Goal: Task Accomplishment & Management: Manage account settings

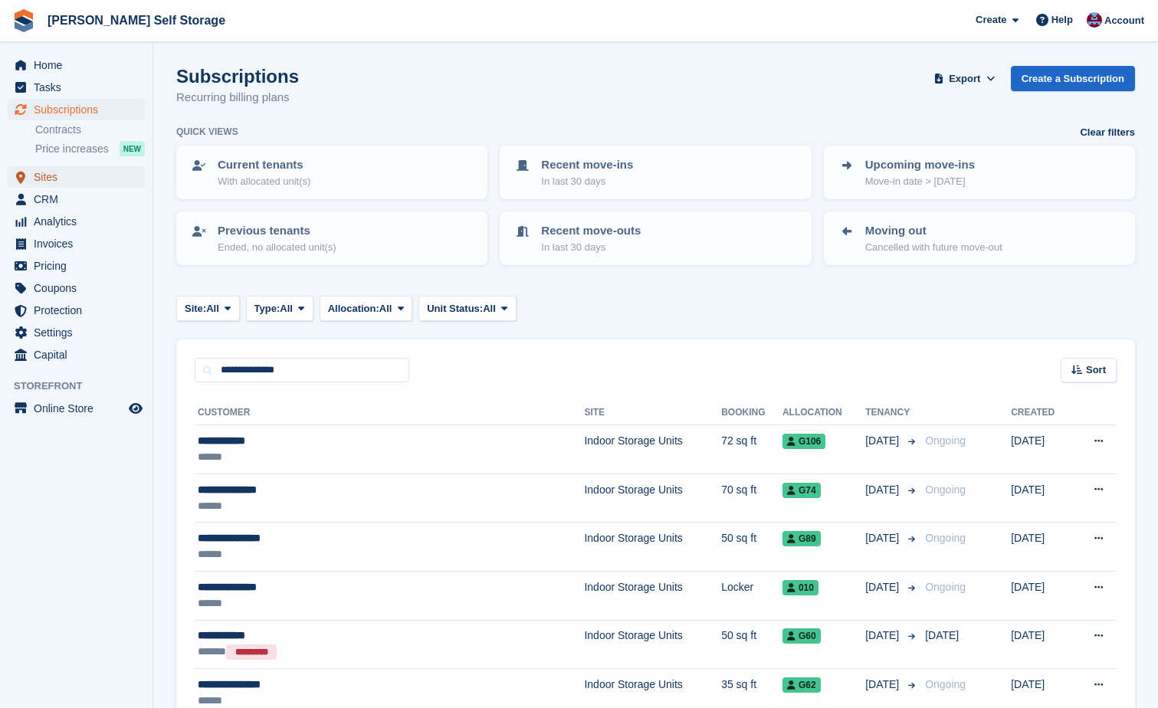
click at [48, 172] on span "Sites" at bounding box center [80, 176] width 92 height 21
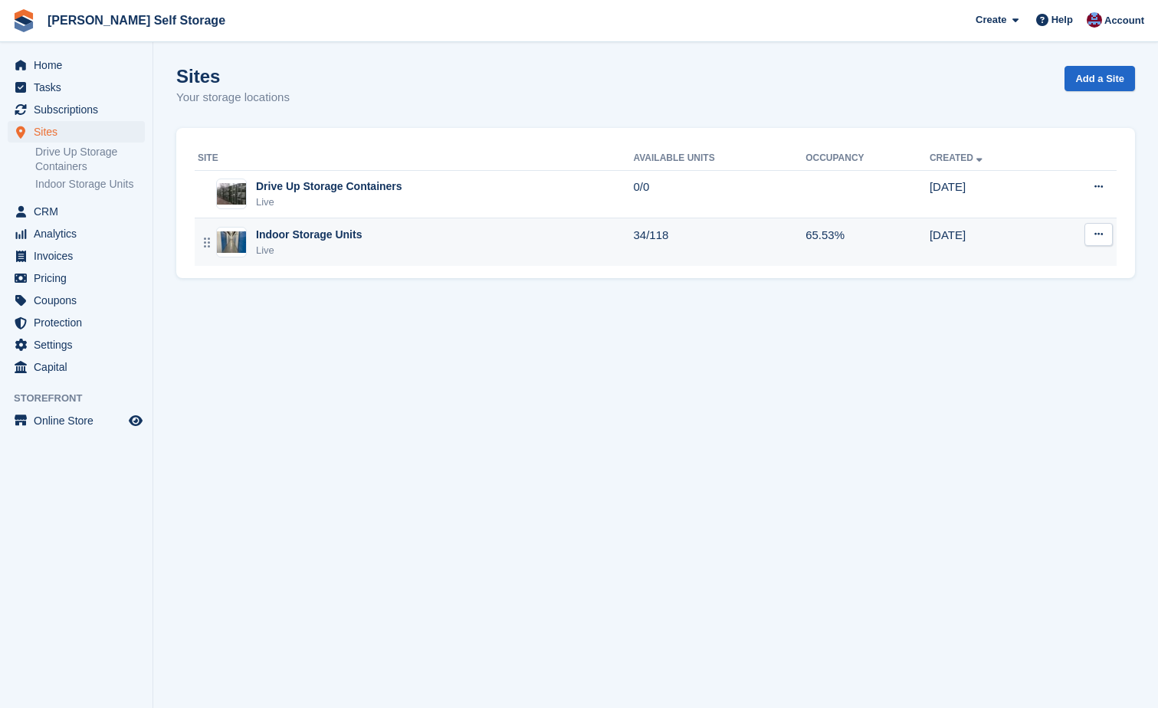
click at [313, 239] on div "Indoor Storage Units" at bounding box center [309, 235] width 106 height 16
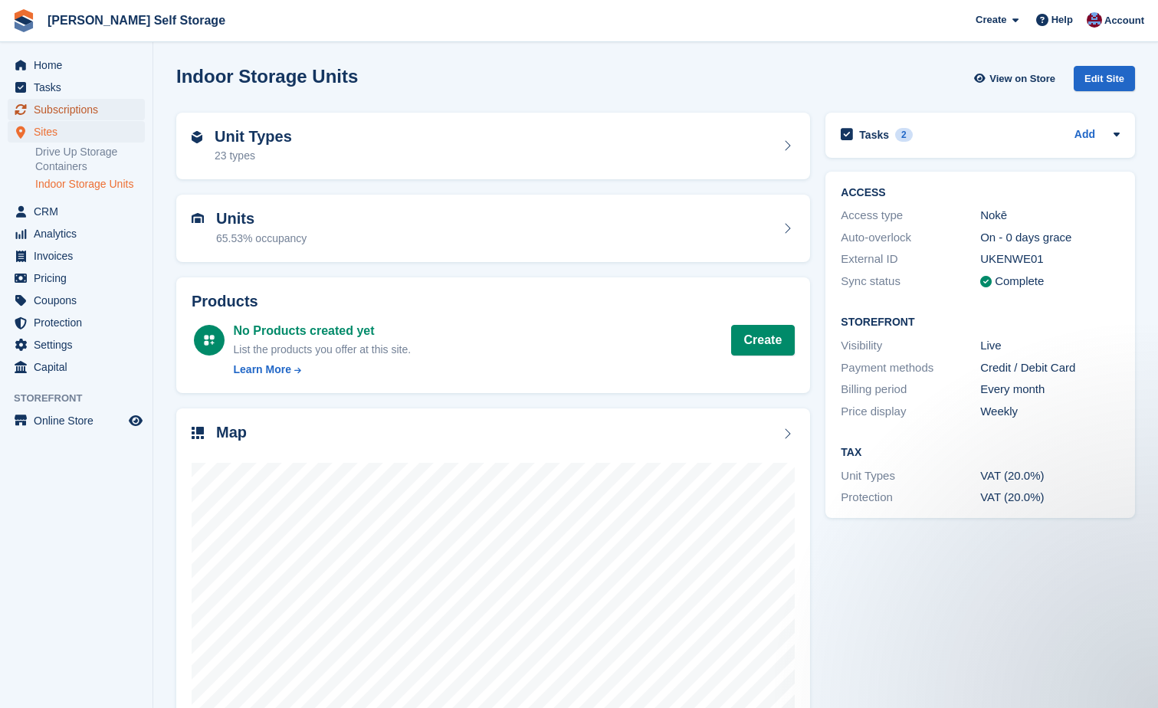
click at [84, 103] on span "Subscriptions" at bounding box center [80, 109] width 92 height 21
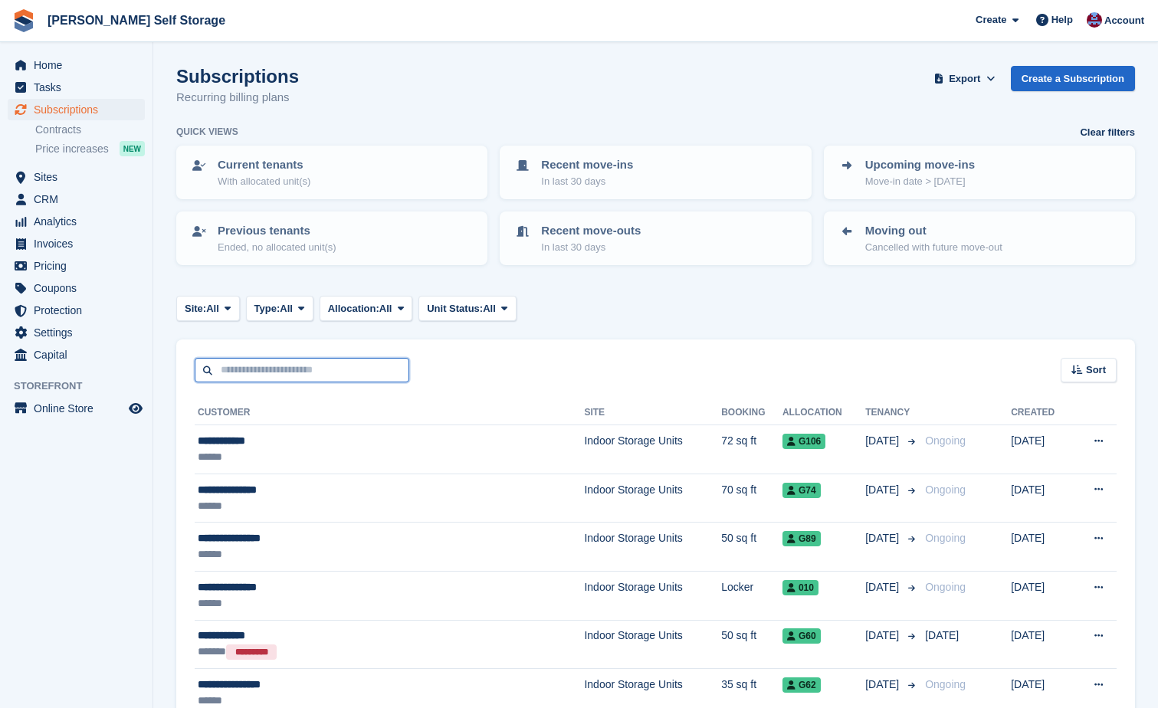
click at [227, 370] on input "text" at bounding box center [302, 370] width 215 height 25
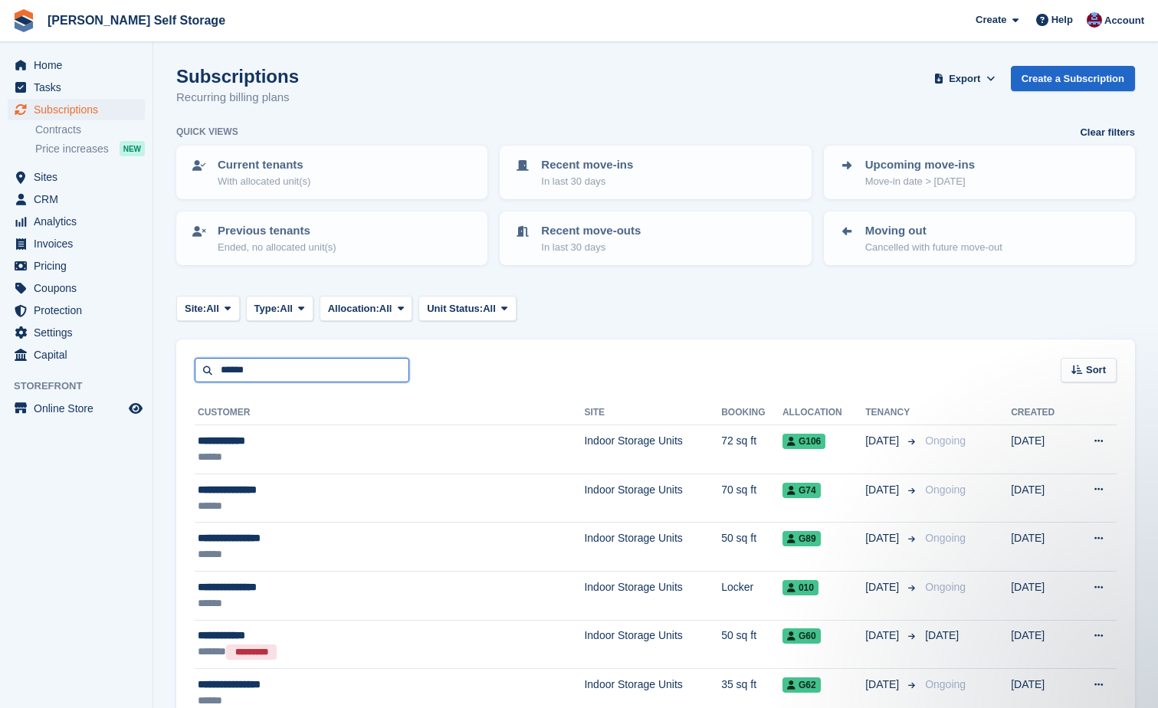
type input "******"
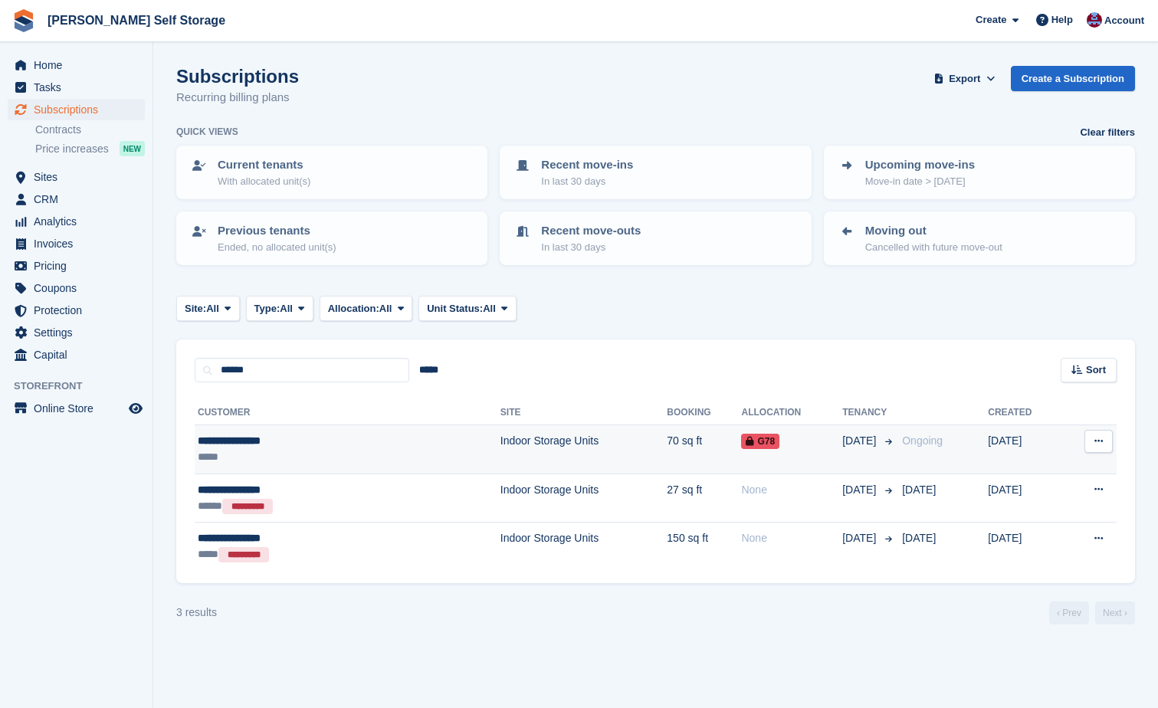
click at [501, 440] on td "Indoor Storage Units" at bounding box center [584, 449] width 167 height 49
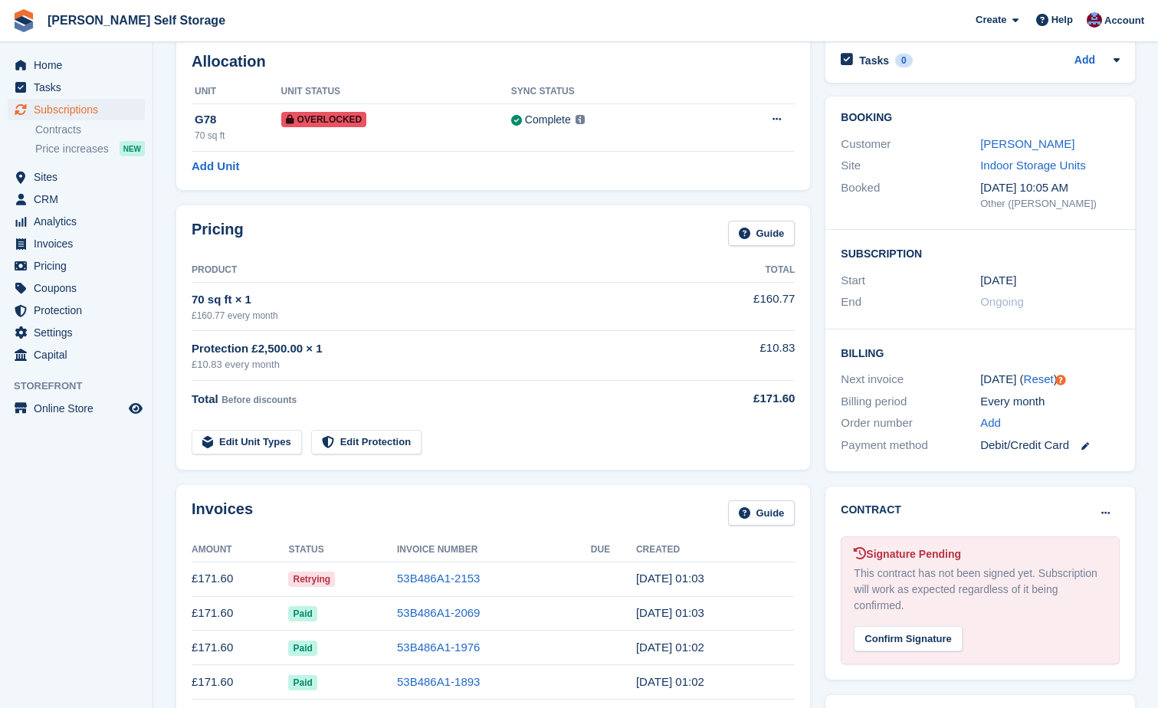
scroll to position [77, 0]
click at [1025, 447] on div "Debit/Credit Card" at bounding box center [1050, 445] width 140 height 18
click at [1083, 442] on icon at bounding box center [1086, 446] width 8 height 8
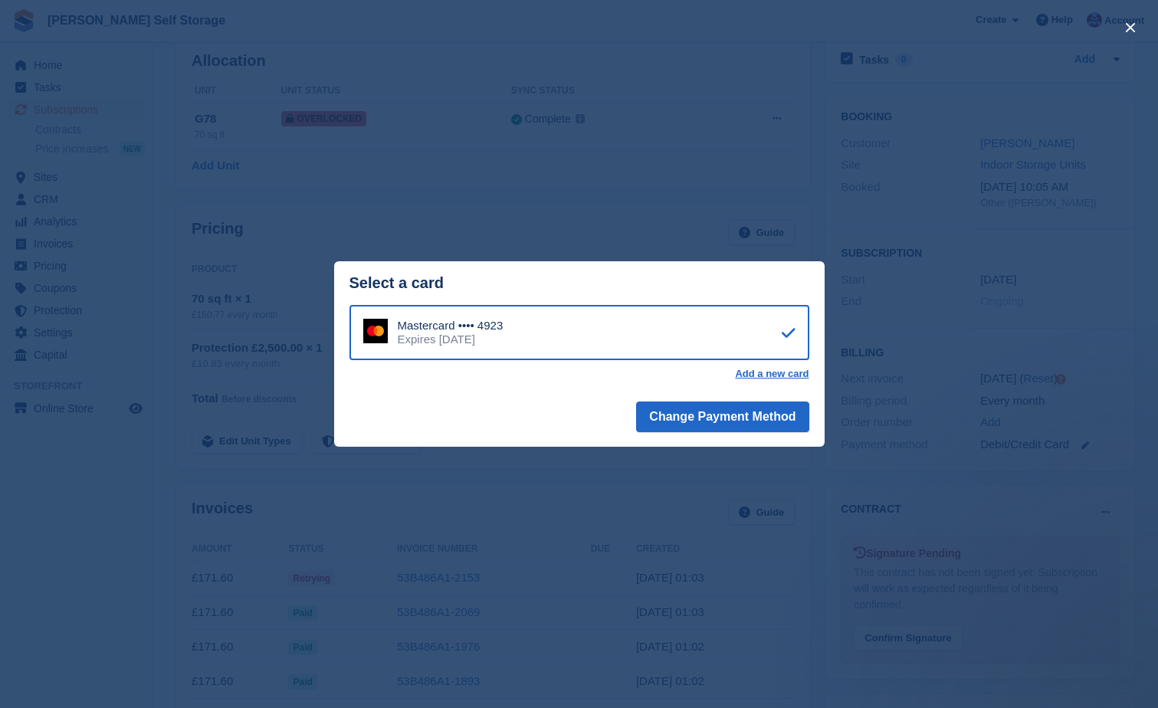
scroll to position [0, 0]
click at [780, 377] on link "Add a new card" at bounding box center [772, 374] width 74 height 12
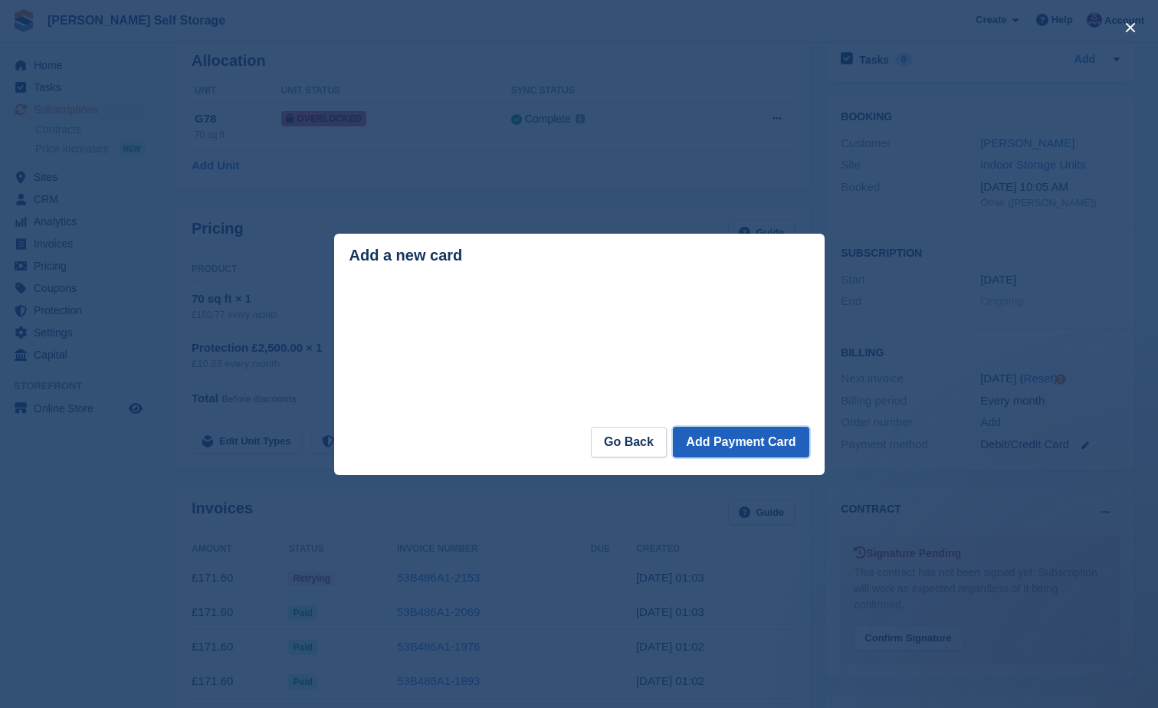
click at [724, 445] on button "Add Payment Card" at bounding box center [741, 442] width 136 height 31
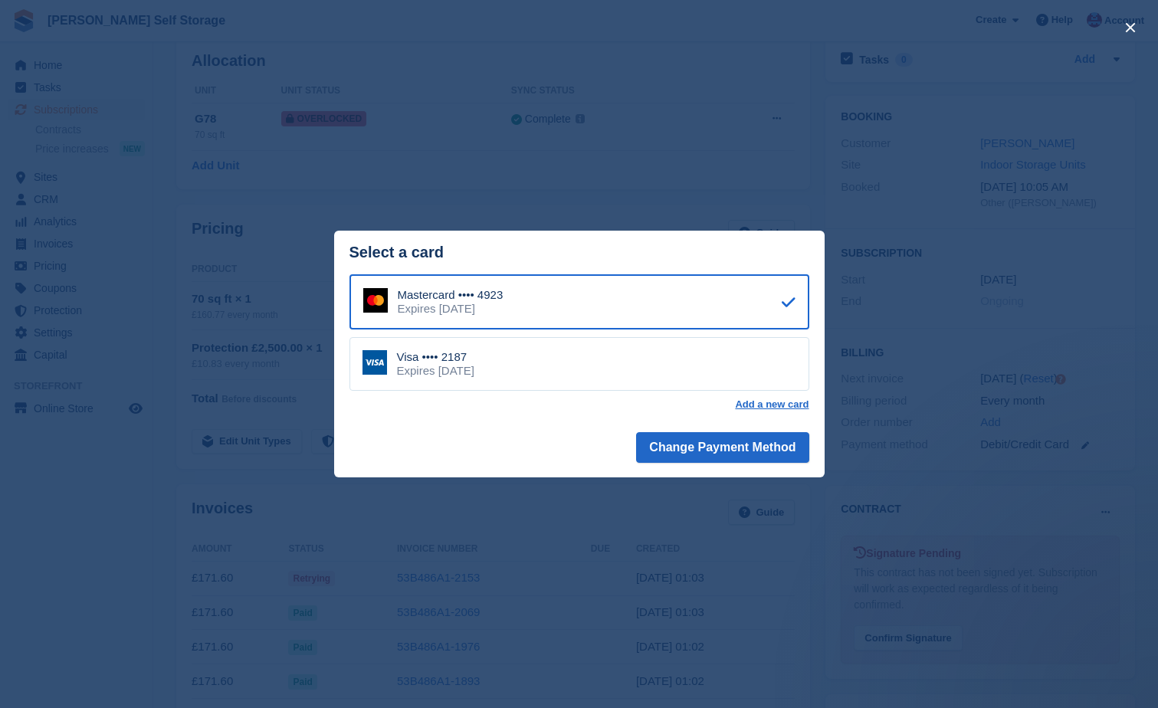
click at [780, 368] on div "Visa •••• 2187 Expires March 2027" at bounding box center [580, 364] width 460 height 54
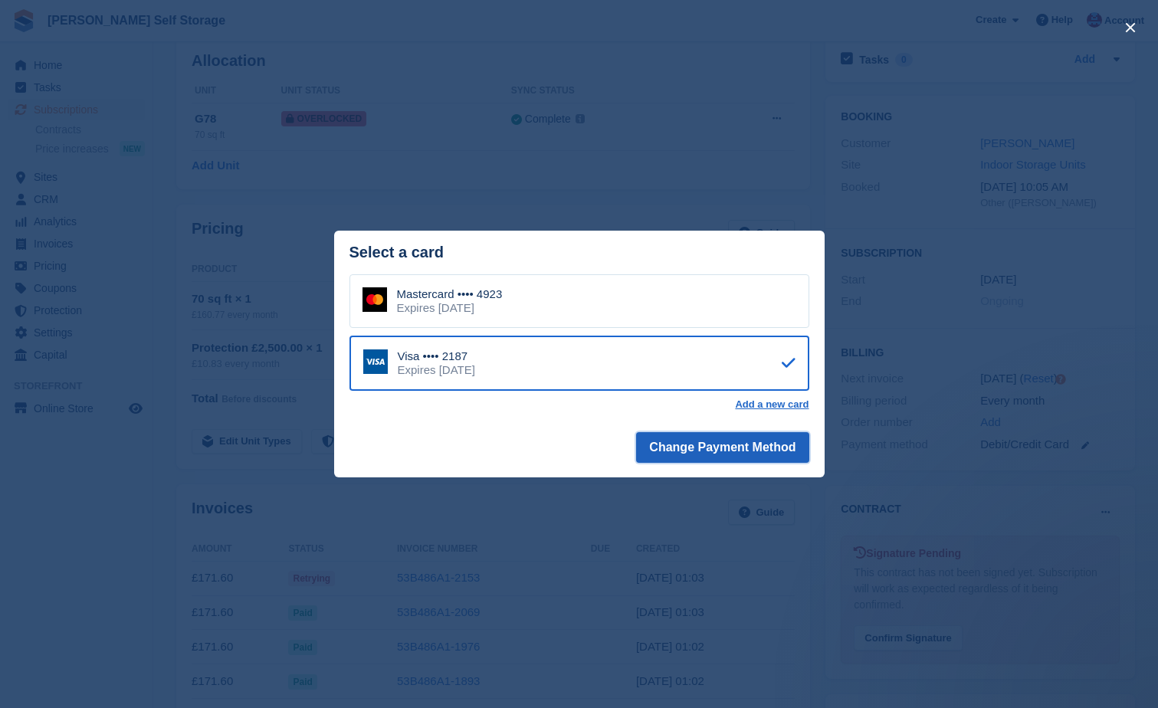
click at [679, 455] on button "Change Payment Method" at bounding box center [722, 447] width 172 height 31
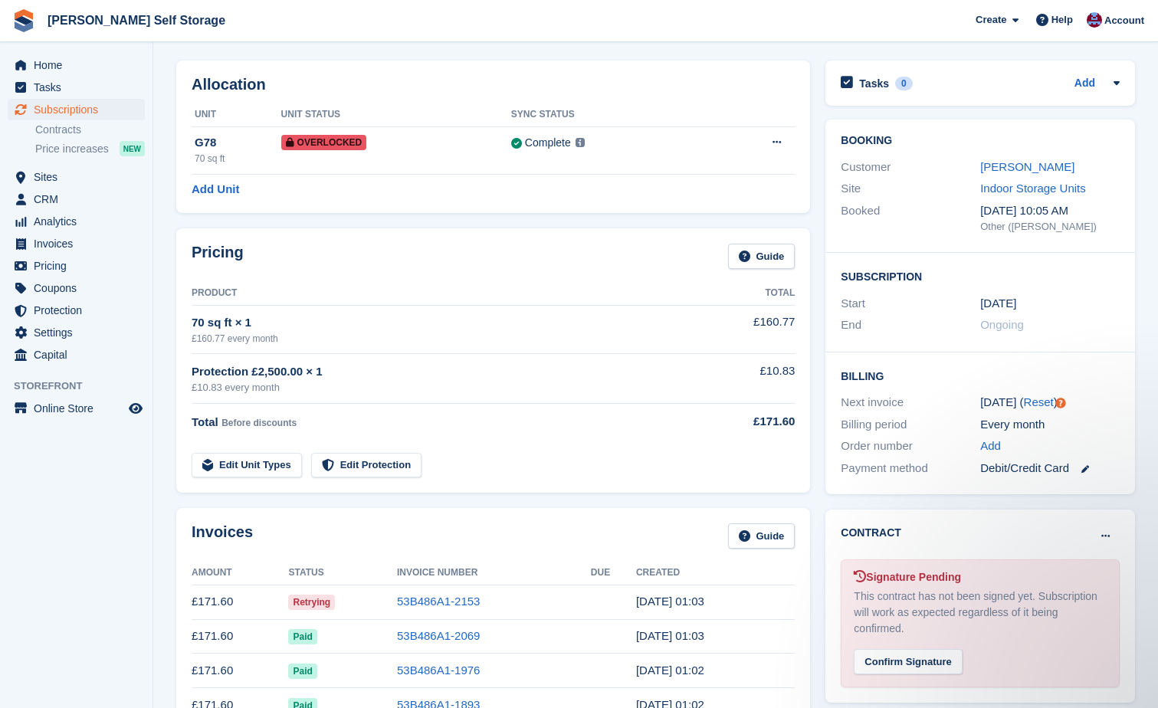
scroll to position [77, 0]
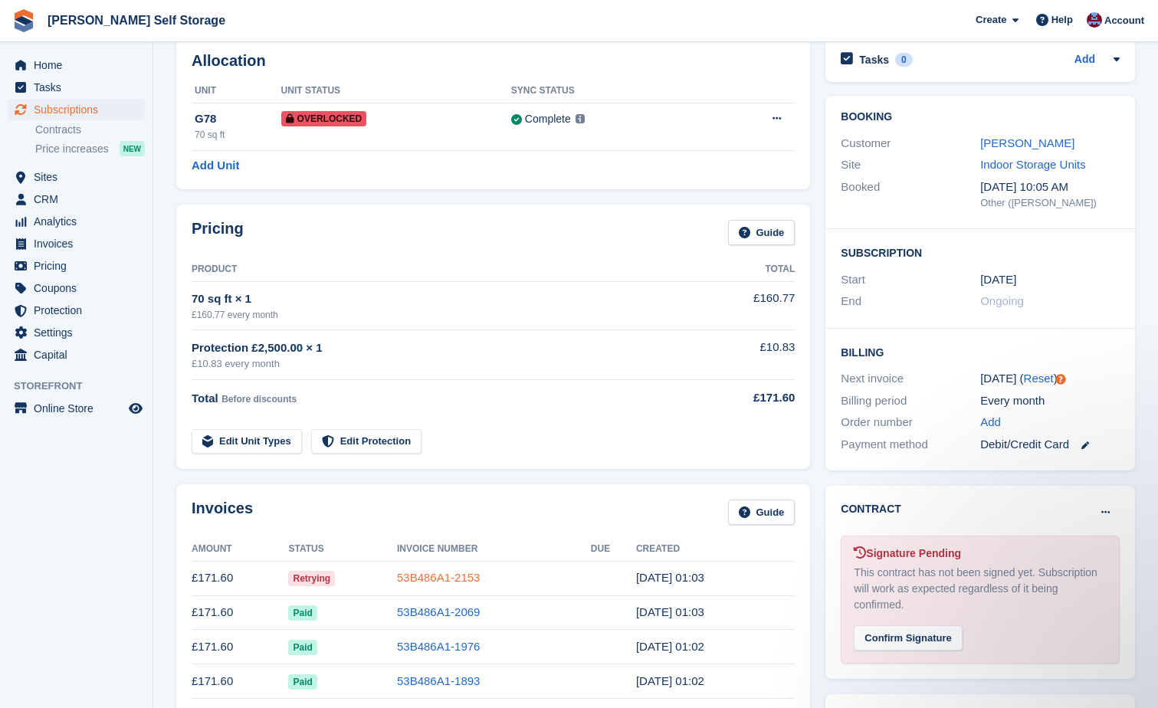
click at [428, 576] on link "53B486A1-2153" at bounding box center [438, 577] width 83 height 13
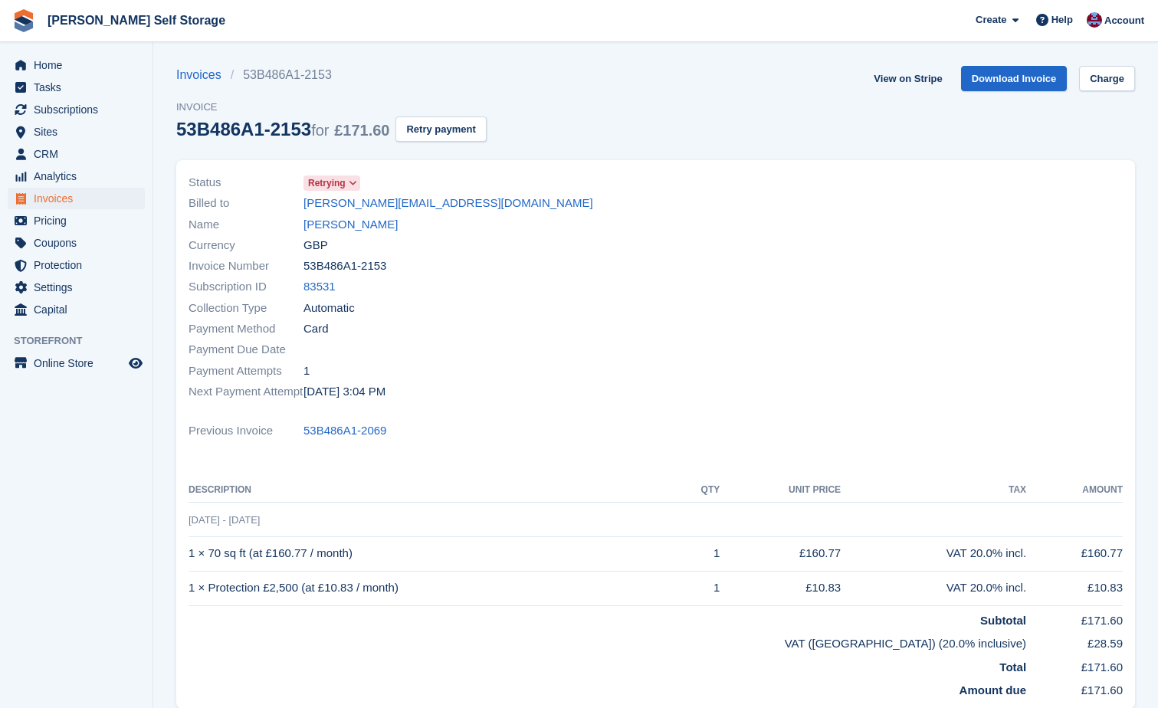
click at [332, 176] on span "Retrying" at bounding box center [327, 183] width 38 height 14
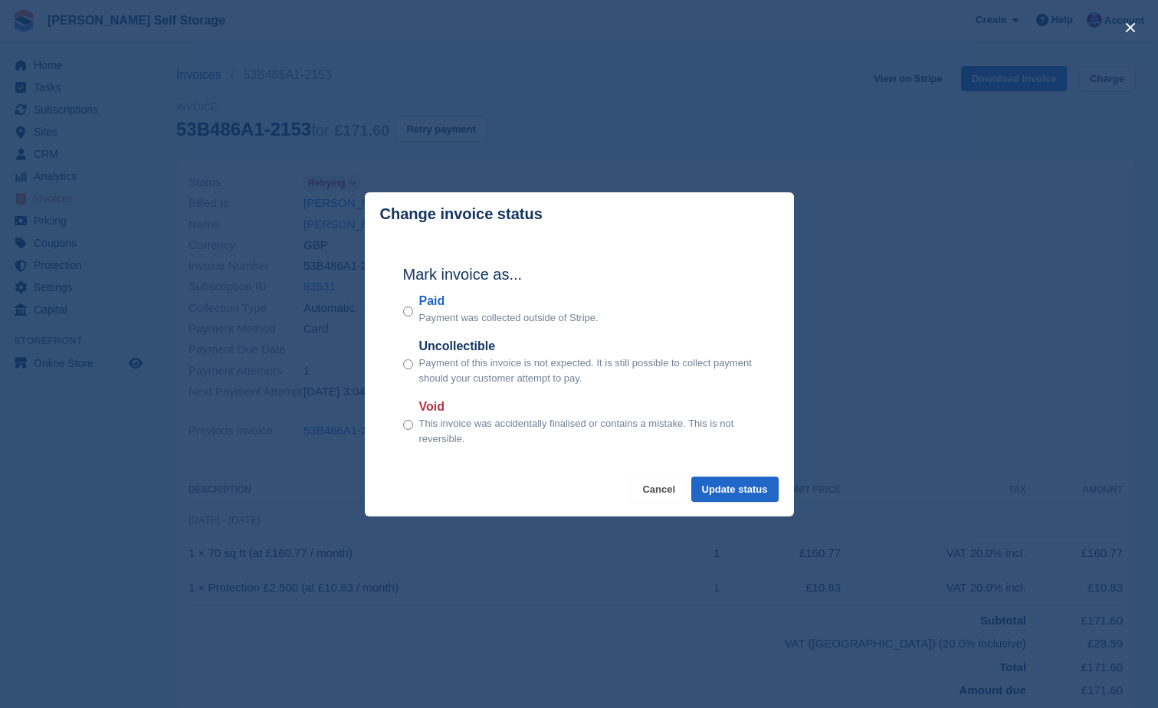
click at [671, 496] on button "Cancel" at bounding box center [659, 489] width 54 height 25
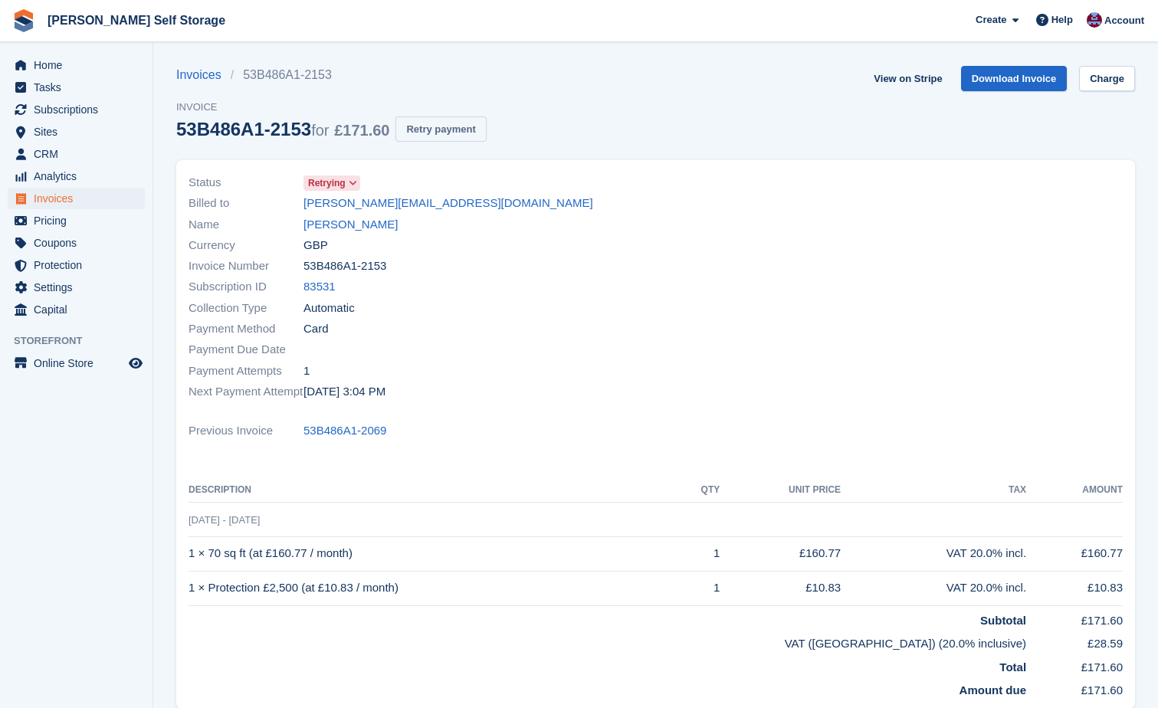
click at [419, 129] on button "Retry payment" at bounding box center [441, 129] width 90 height 25
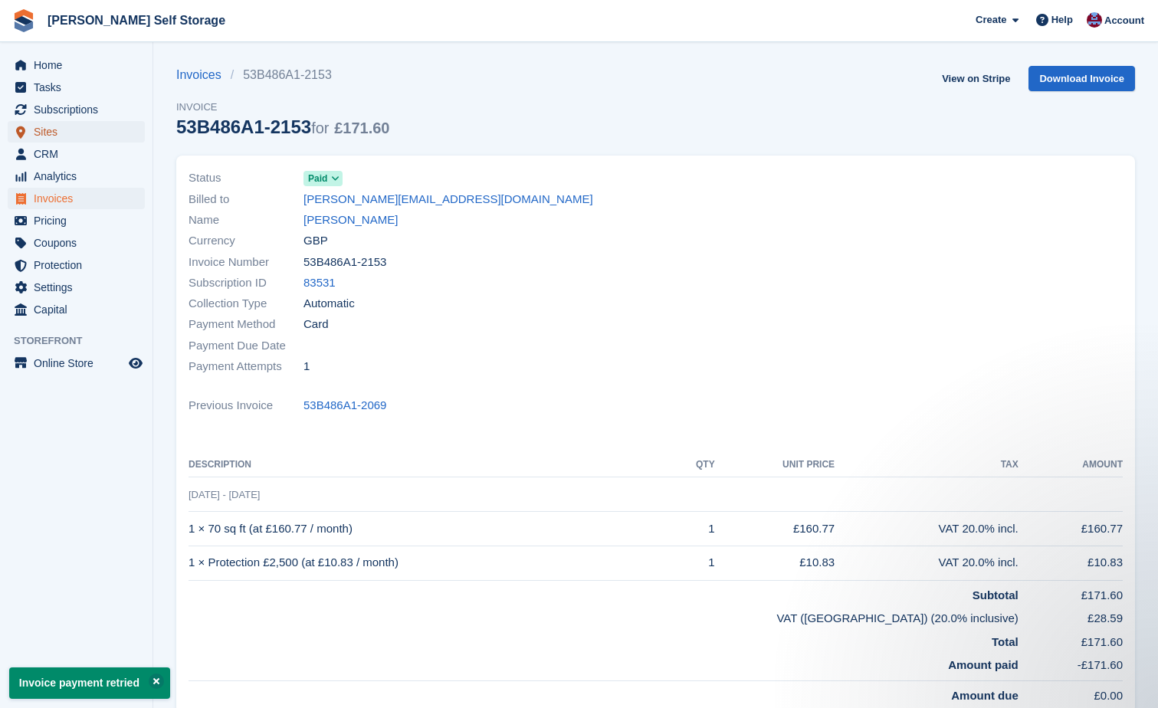
click at [44, 132] on span "Sites" at bounding box center [80, 131] width 92 height 21
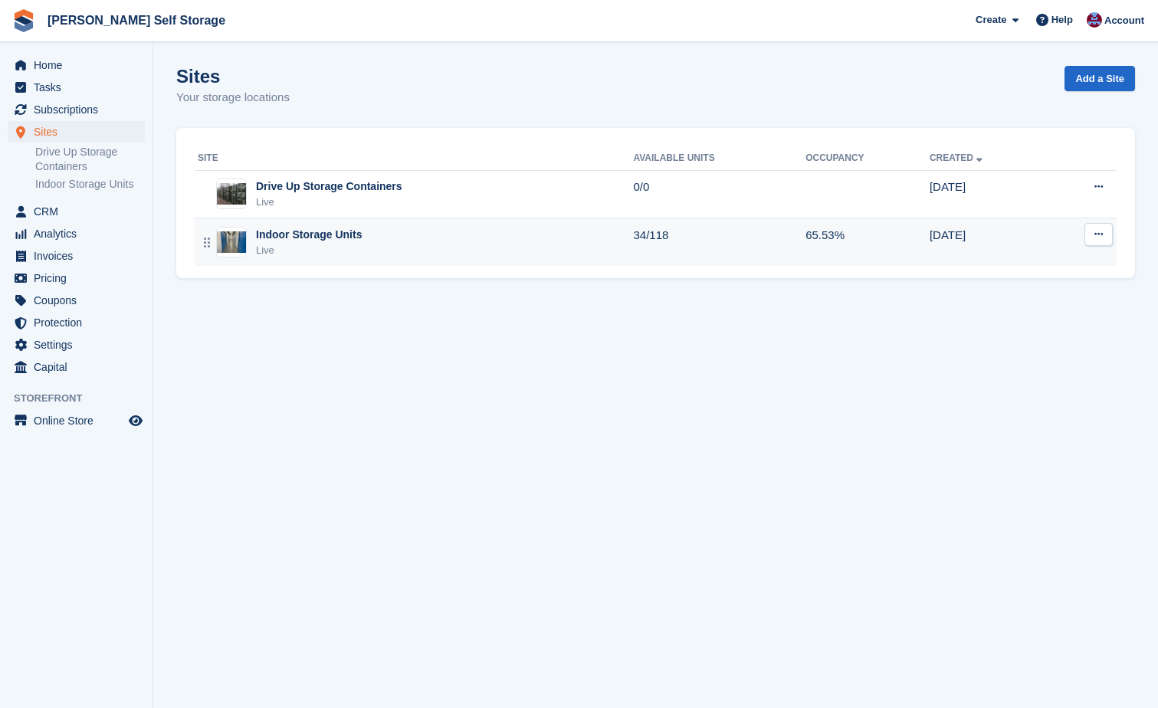
click at [347, 232] on div "Indoor Storage Units" at bounding box center [309, 235] width 106 height 16
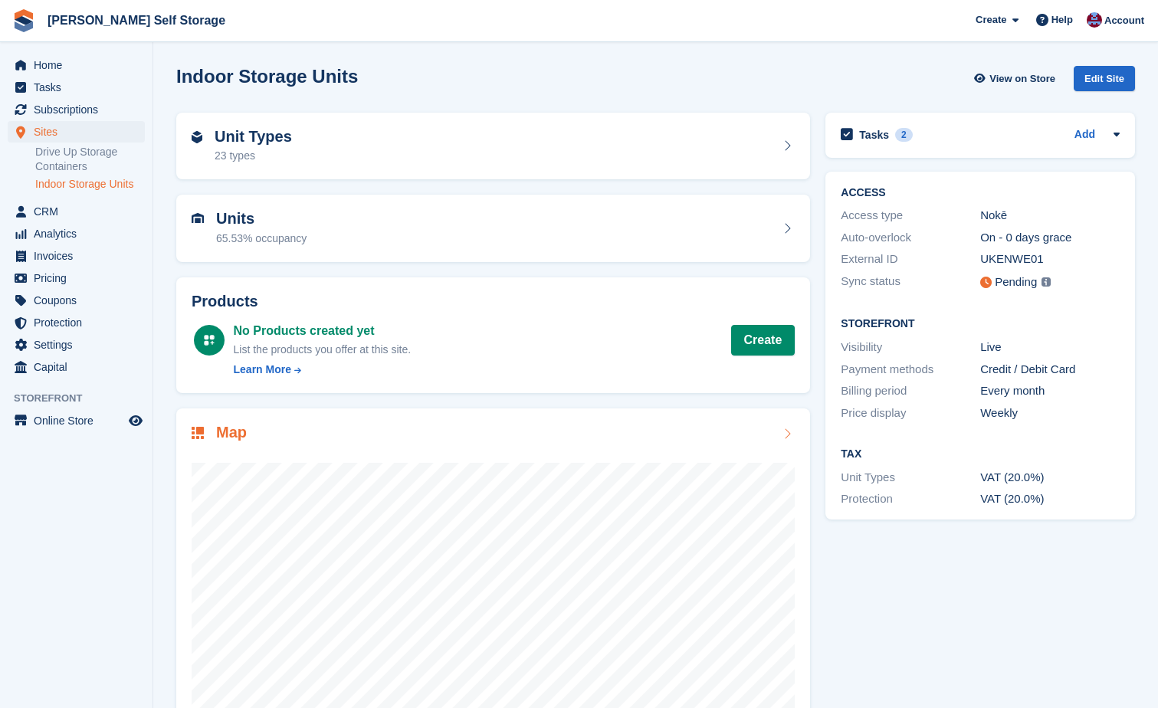
click at [675, 439] on div "Map" at bounding box center [493, 434] width 603 height 21
click at [47, 111] on span "Subscriptions" at bounding box center [80, 109] width 92 height 21
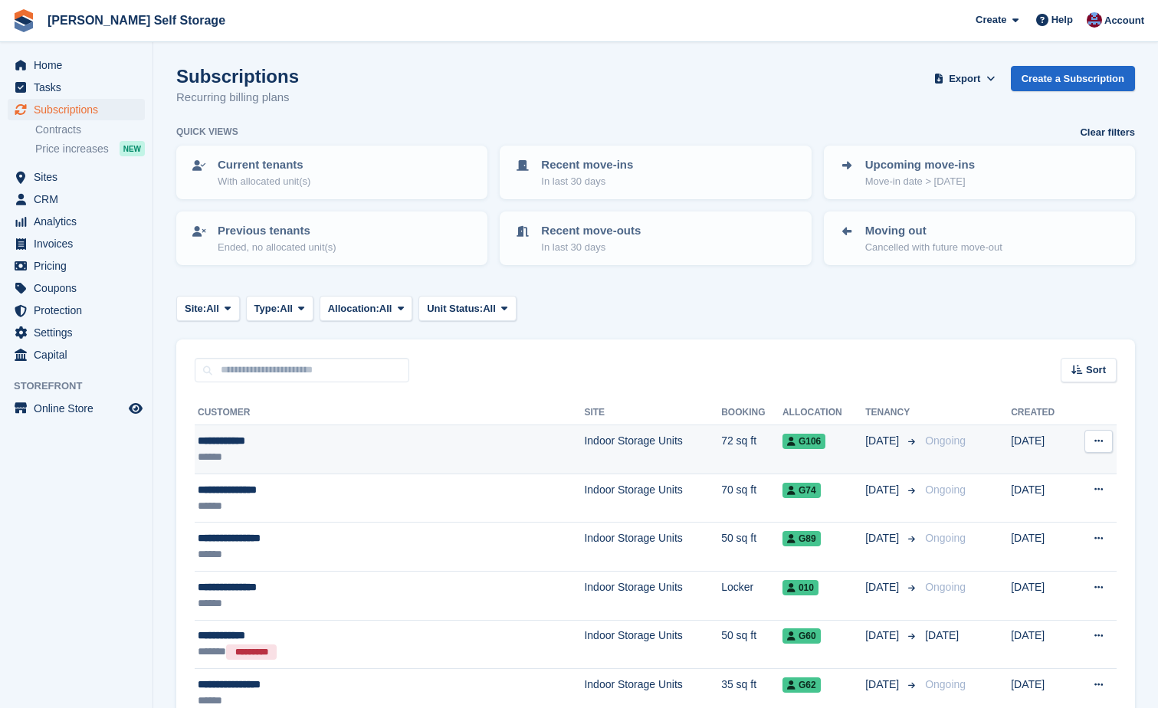
click at [210, 441] on div "**********" at bounding box center [336, 441] width 277 height 16
